Goal: Check status: Check status

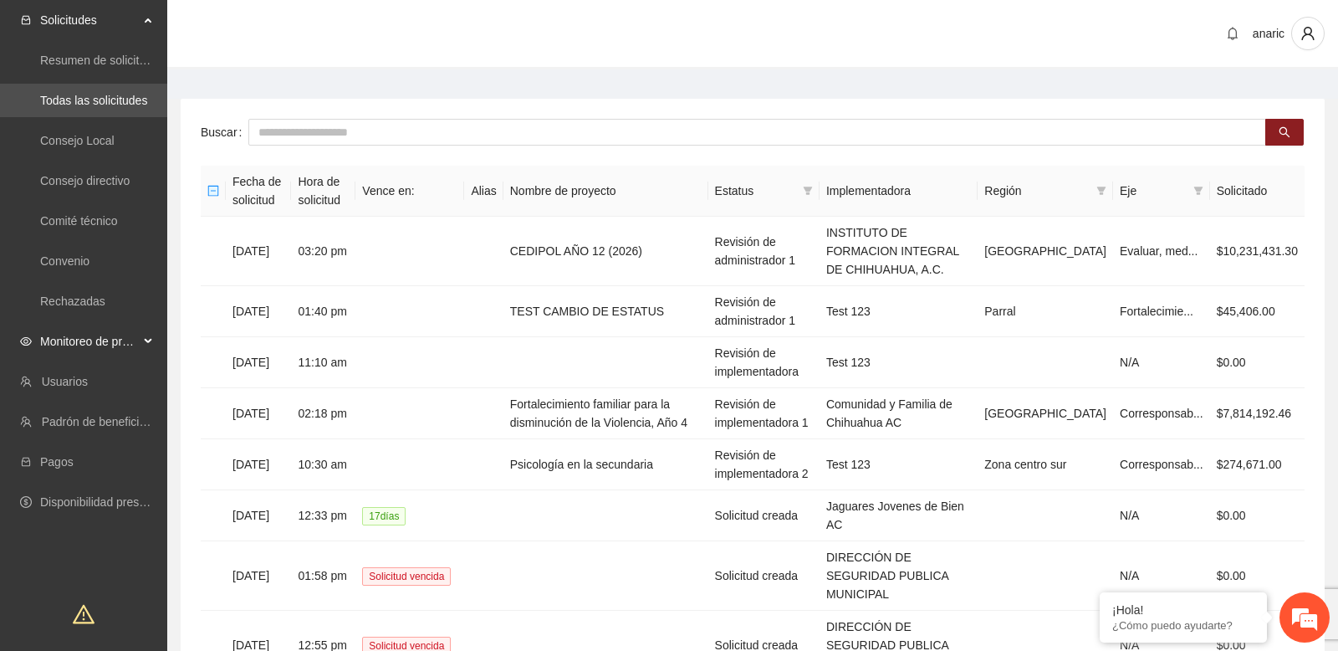
click at [141, 339] on div "Monitoreo de proyectos" at bounding box center [83, 340] width 167 height 33
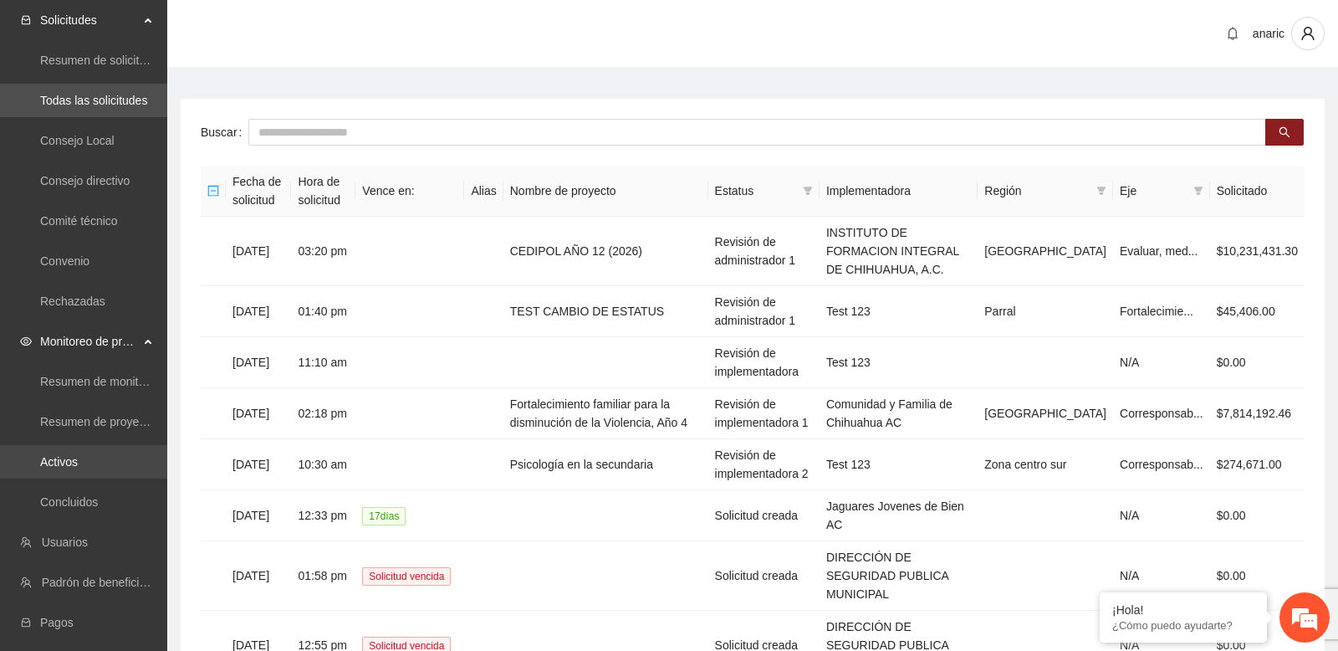
click at [78, 466] on link "Activos" at bounding box center [59, 461] width 38 height 13
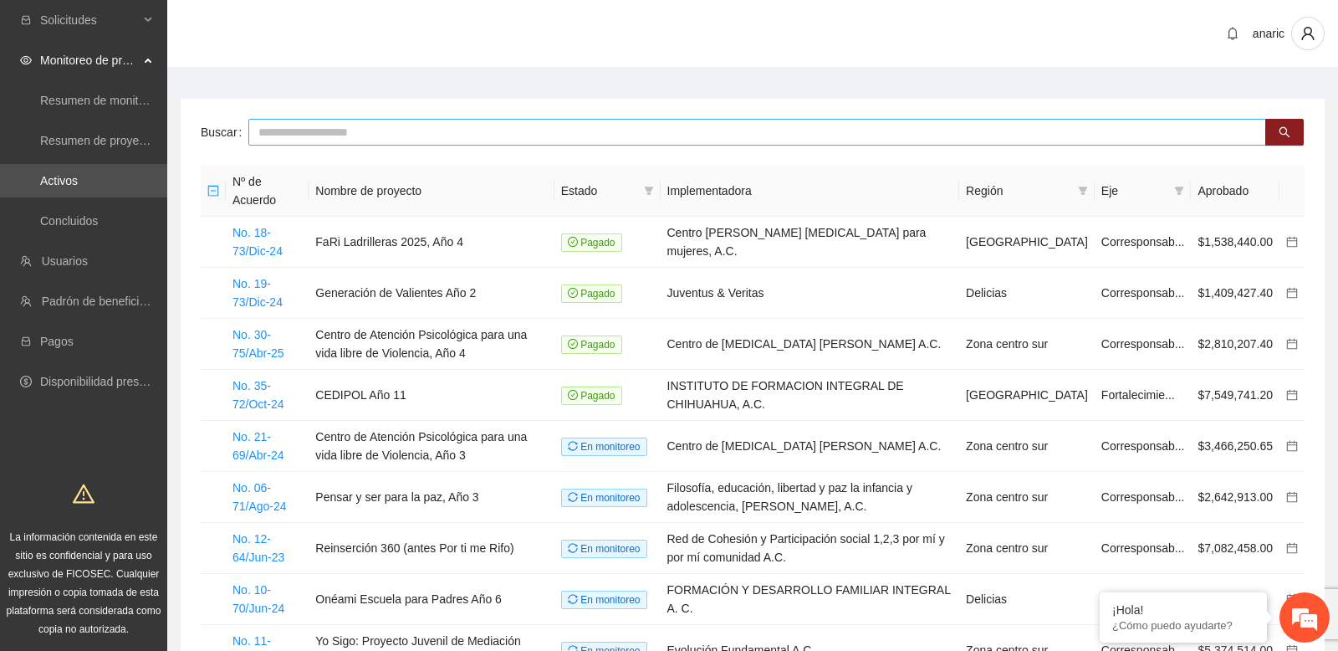
click at [451, 130] on input "text" at bounding box center [757, 132] width 1018 height 27
type input "***"
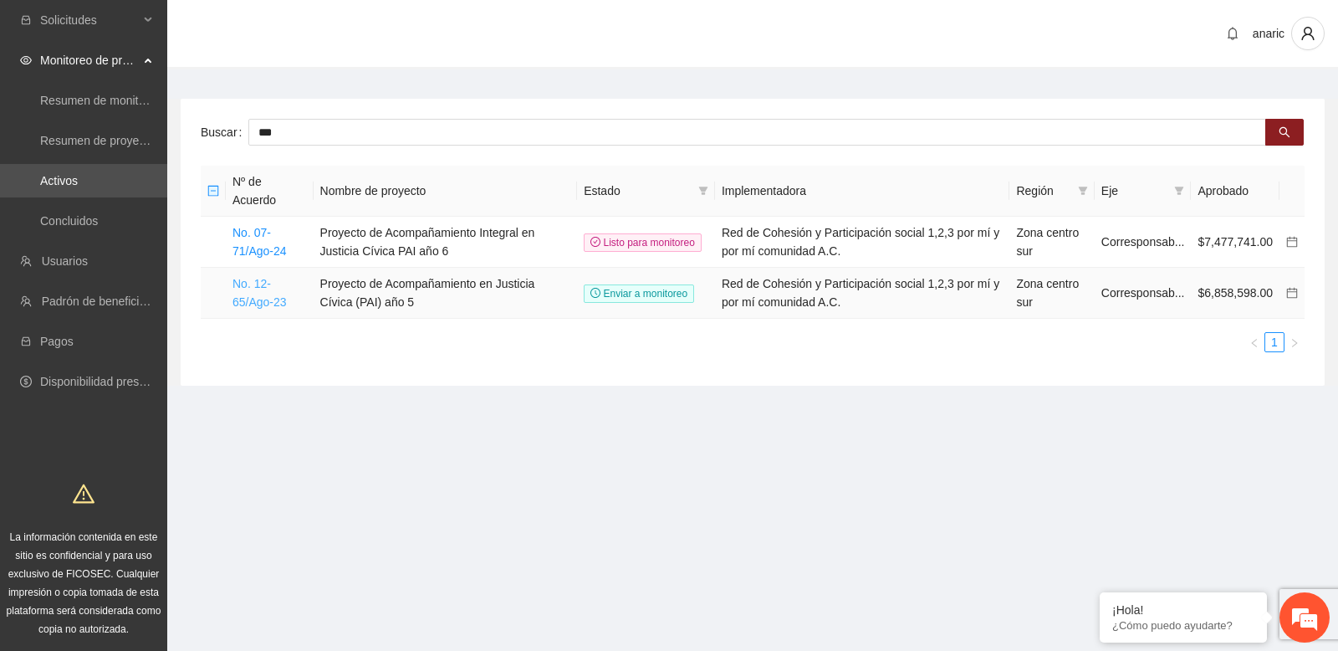
click at [268, 294] on link "No. 12-65/Ago-23" at bounding box center [259, 293] width 54 height 32
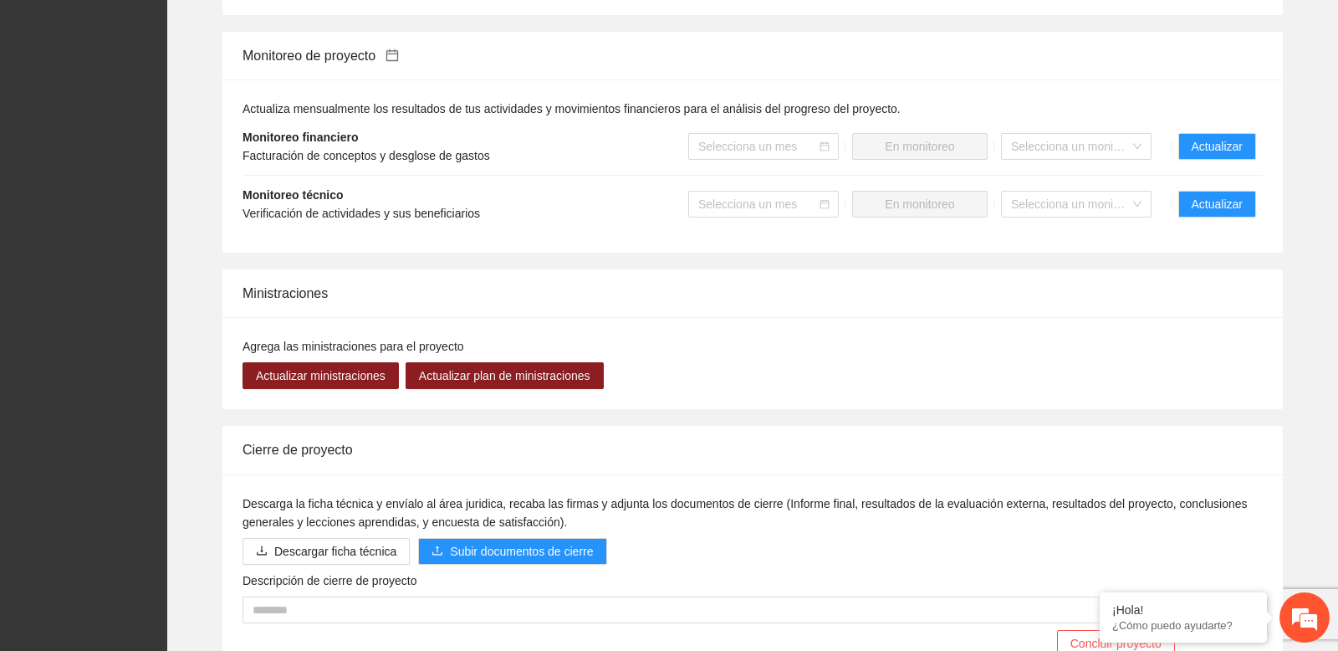
scroll to position [1689, 0]
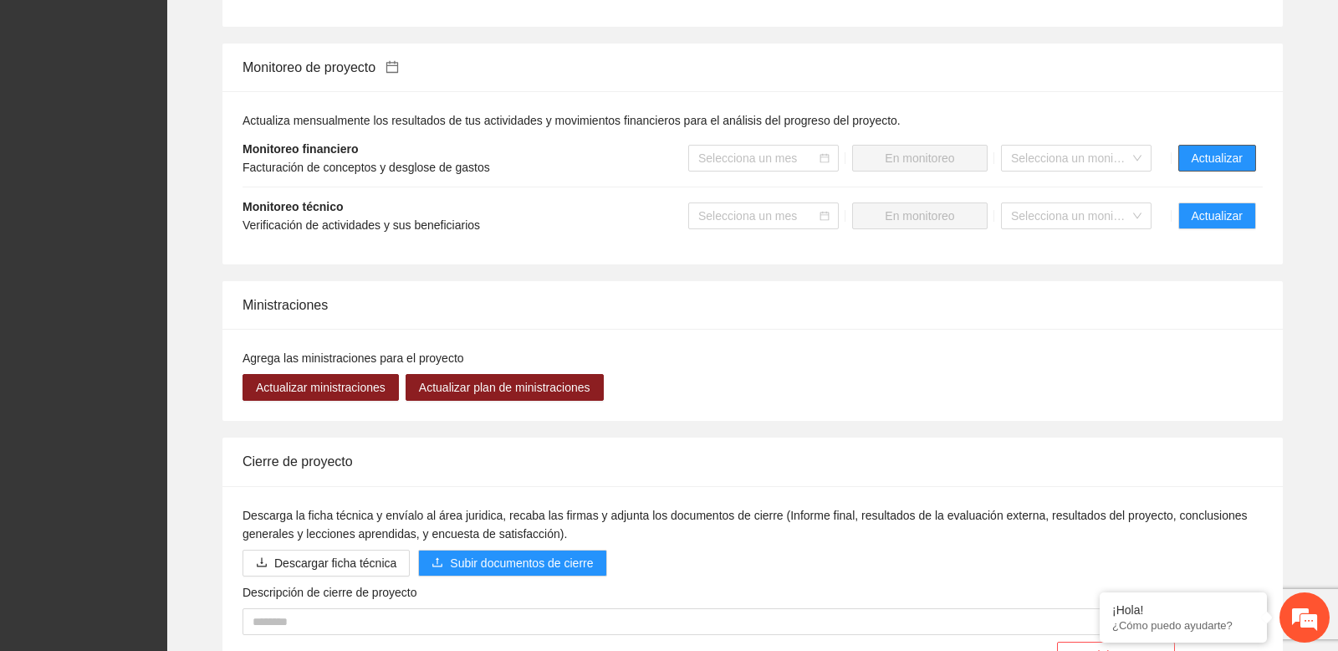
click at [1225, 167] on span "Actualizar" at bounding box center [1217, 158] width 51 height 18
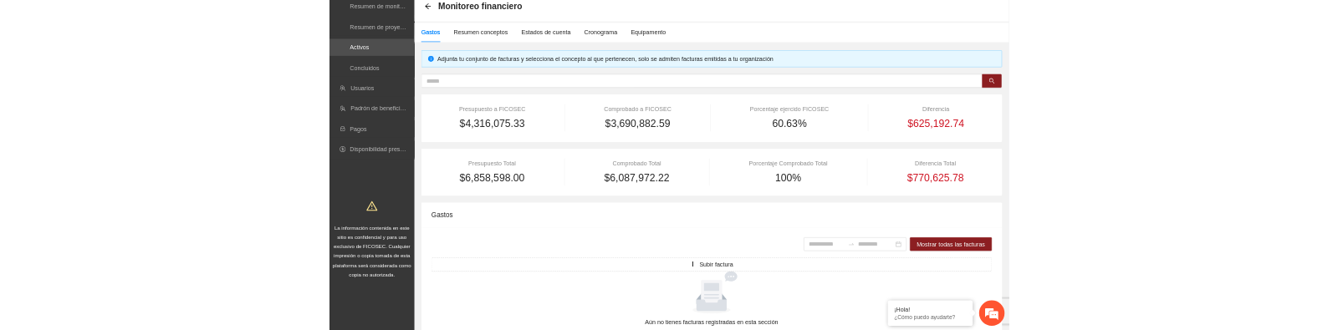
scroll to position [161, 0]
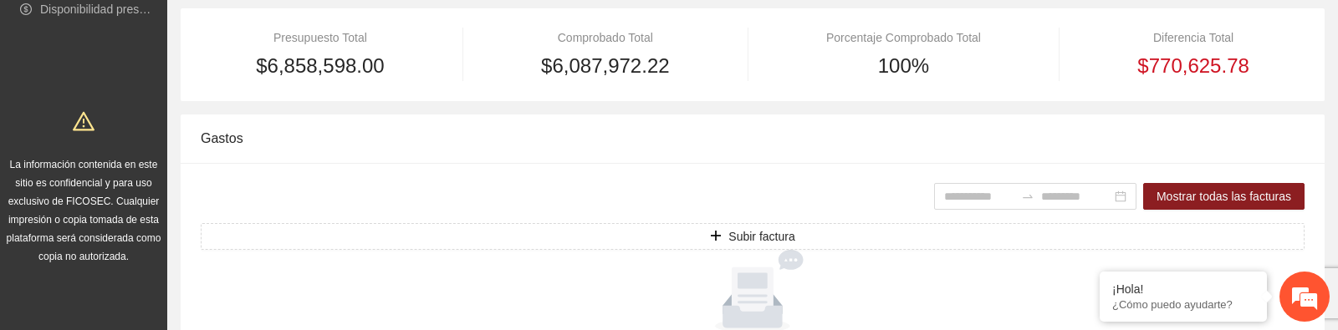
scroll to position [481, 0]
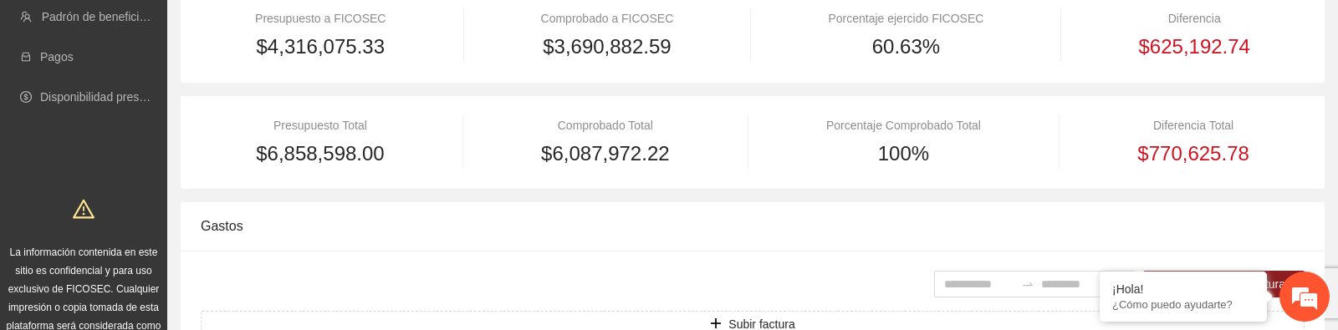
scroll to position [481, 0]
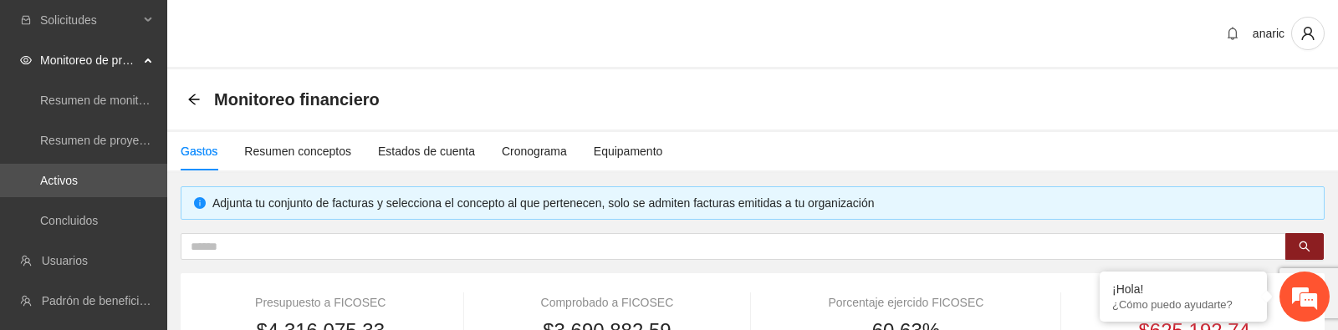
scroll to position [481, 0]
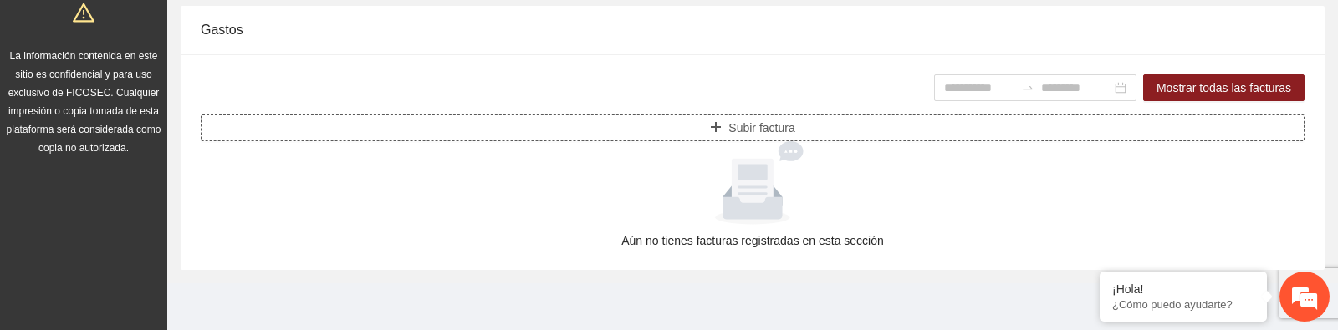
click at [387, 130] on button "Subir factura" at bounding box center [753, 128] width 1104 height 27
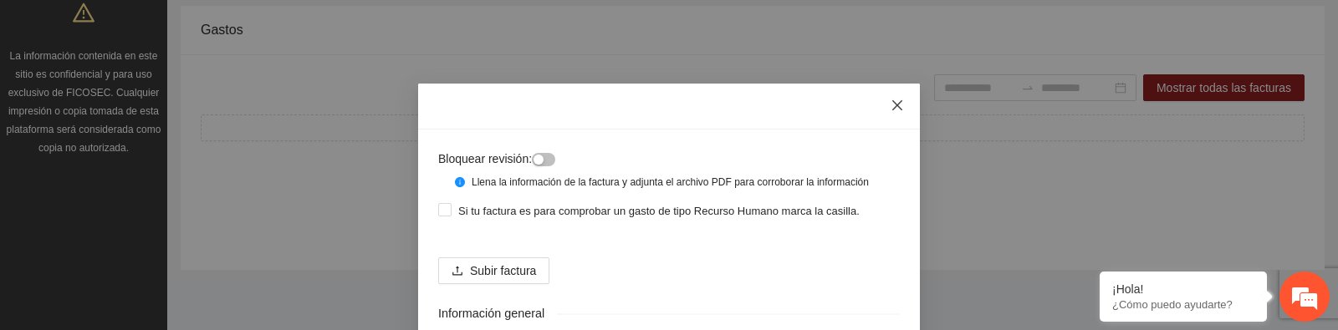
click at [898, 108] on icon "close" at bounding box center [897, 105] width 10 height 10
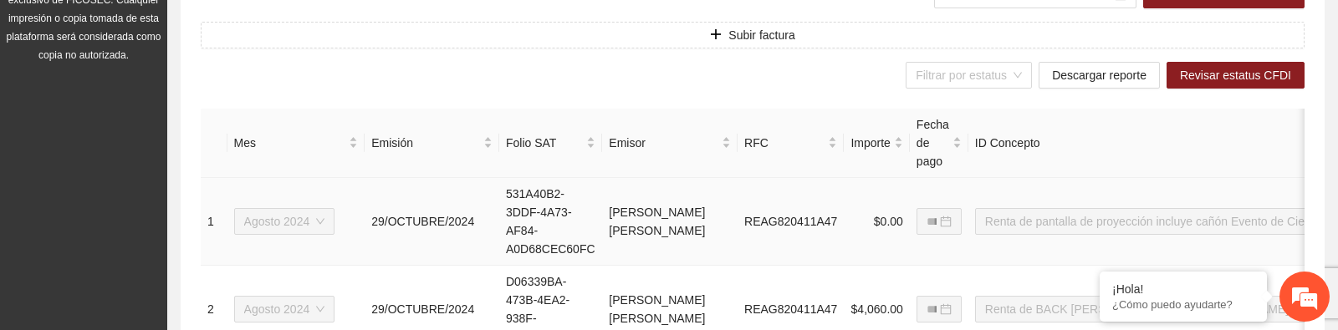
scroll to position [570, 0]
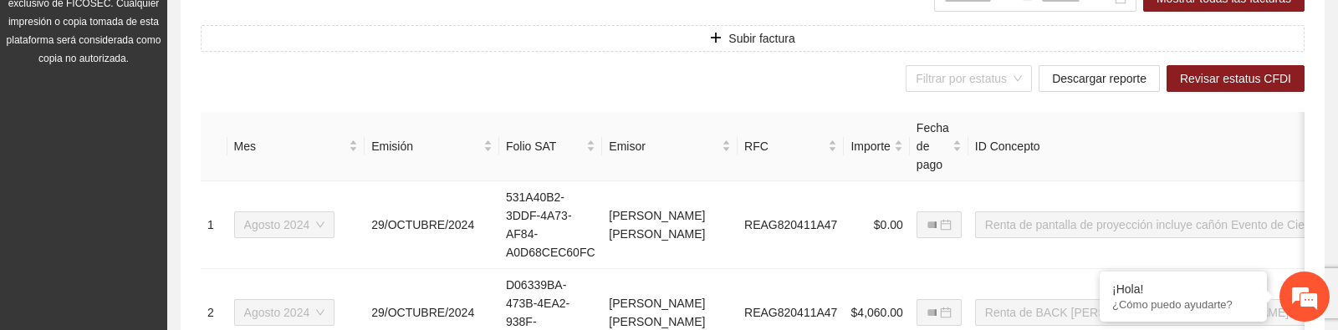
click at [792, 86] on div "Filtrar por estatus Descargar reporte Revisar estatus CFDI" at bounding box center [753, 78] width 1104 height 27
click at [1200, 78] on span "Revisar estatus CFDI" at bounding box center [1235, 78] width 111 height 18
